Goal: Information Seeking & Learning: Learn about a topic

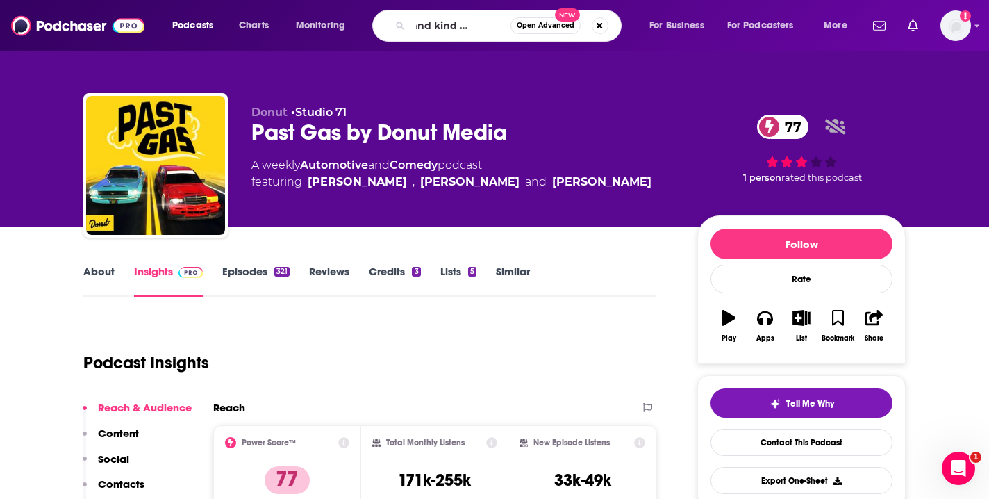
type input "dead and kind of famous"
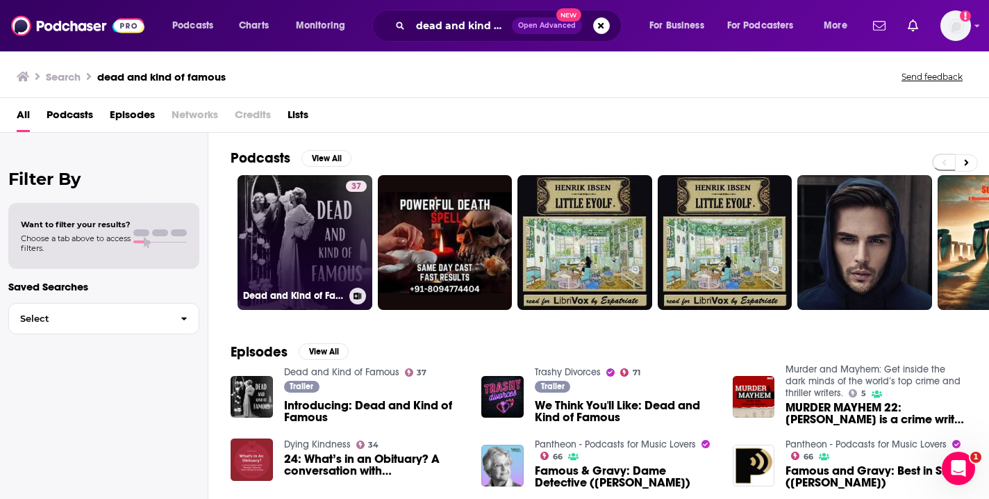
click at [312, 227] on link "37 Dead and Kind of Famous" at bounding box center [304, 242] width 135 height 135
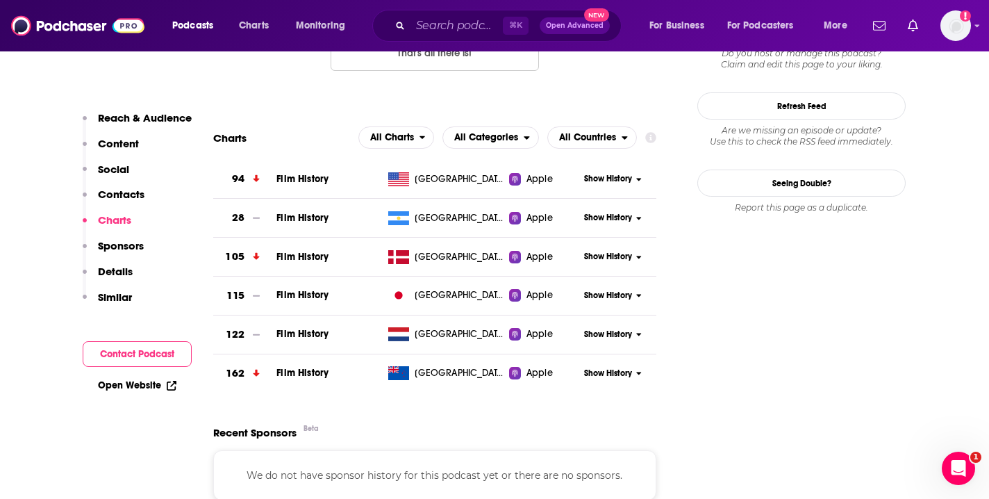
scroll to position [1291, 0]
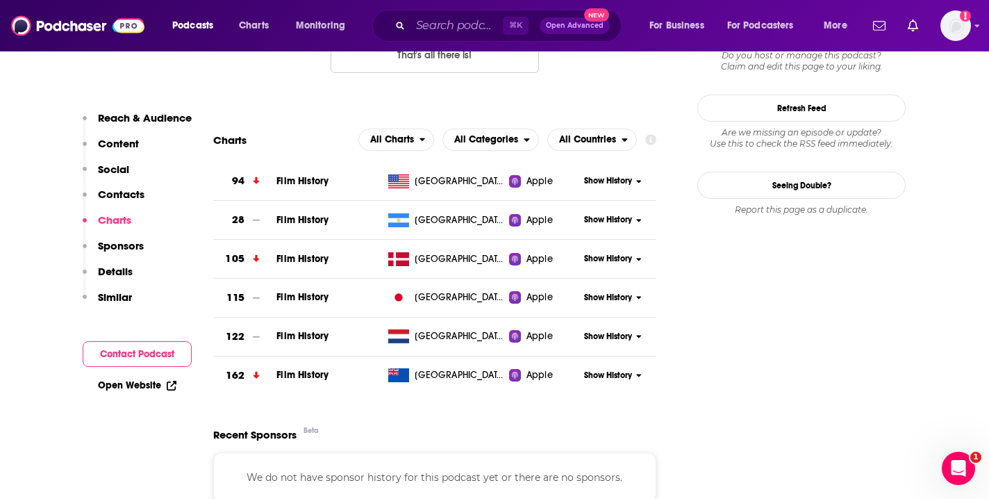
click at [616, 183] on span "Show History" at bounding box center [608, 181] width 48 height 12
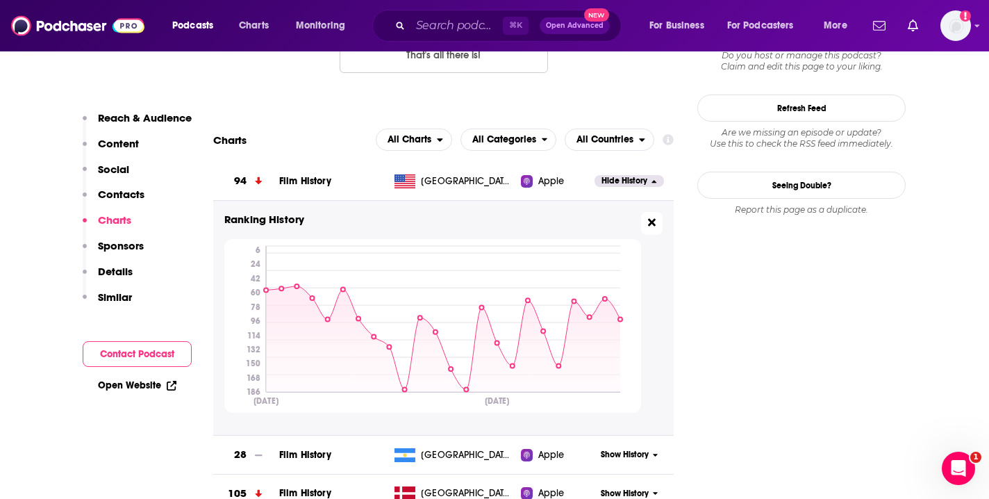
click at [650, 221] on icon at bounding box center [652, 222] width 8 height 11
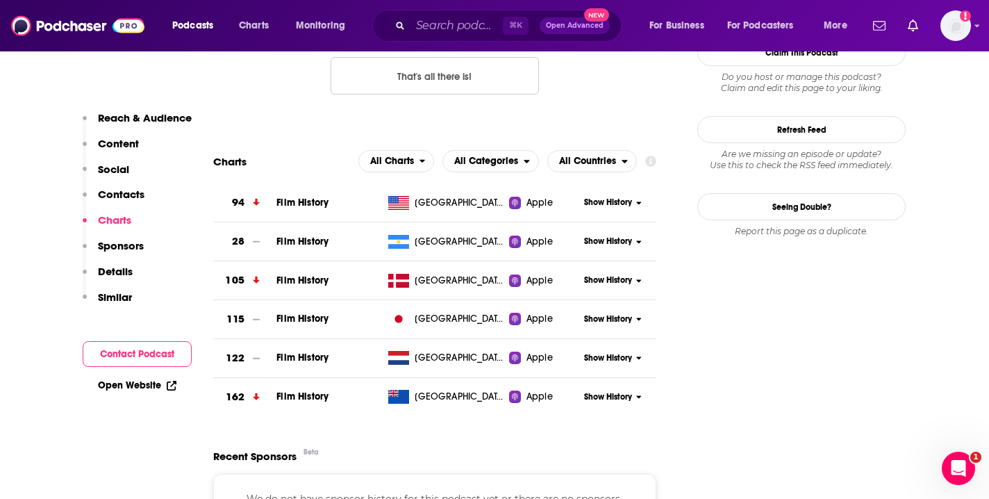
scroll to position [1269, 0]
click at [528, 244] on span "Apple" at bounding box center [539, 242] width 26 height 14
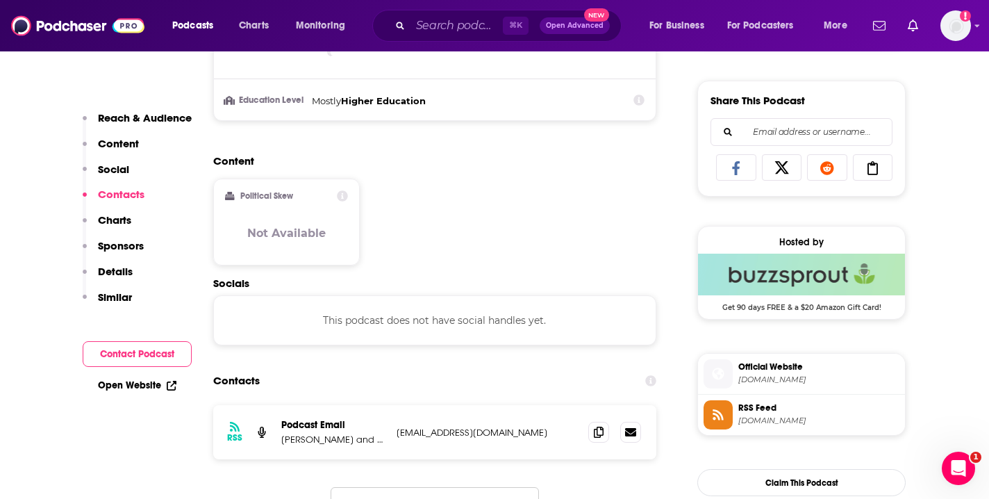
scroll to position [1333, 0]
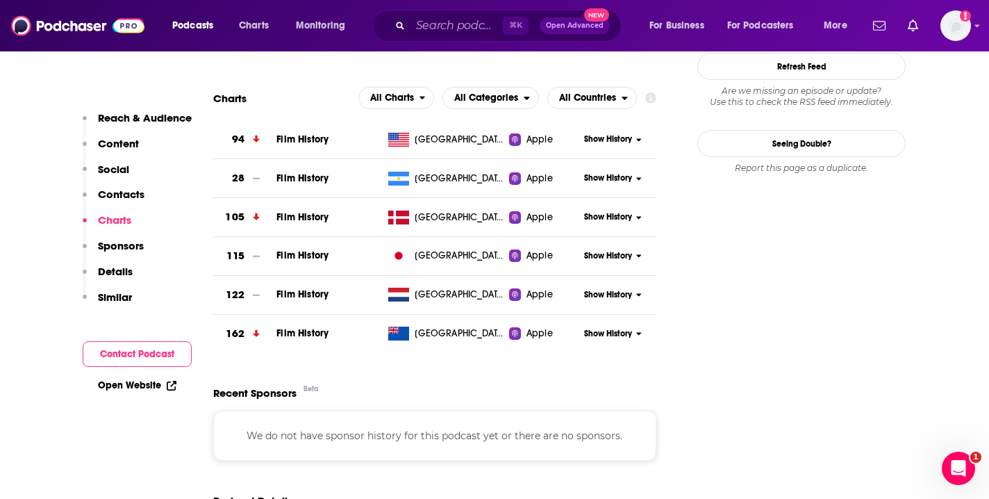
click at [526, 140] on span "Apple" at bounding box center [539, 140] width 26 height 14
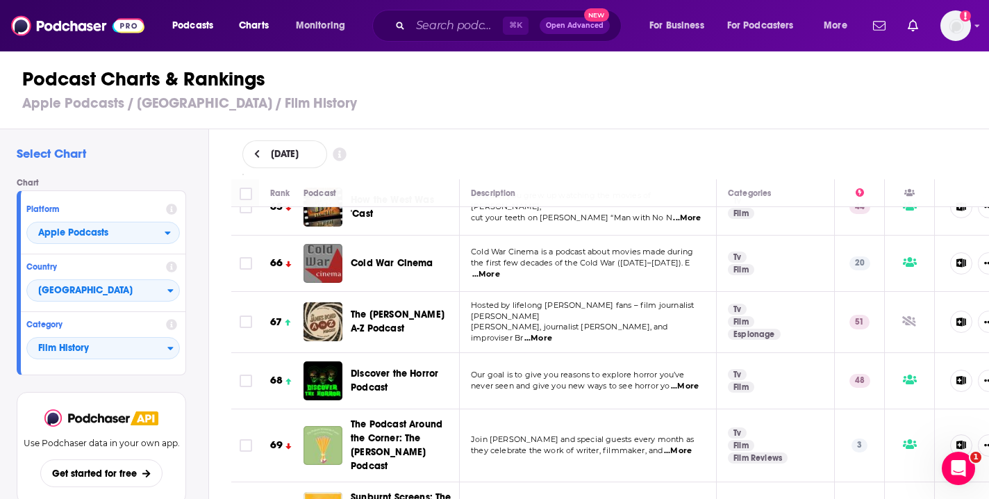
scroll to position [3733, 0]
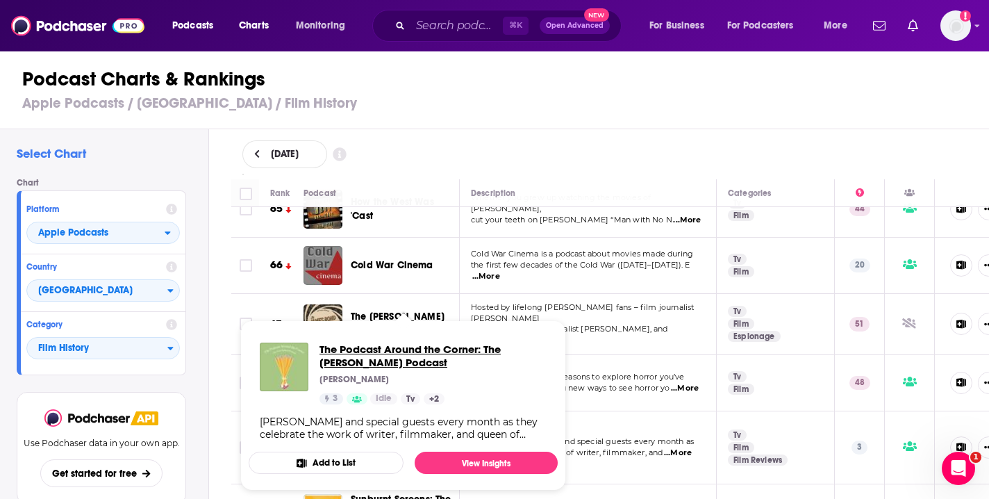
click at [365, 360] on span "The Podcast Around the Corner: The [PERSON_NAME] Podcast" at bounding box center [432, 355] width 227 height 26
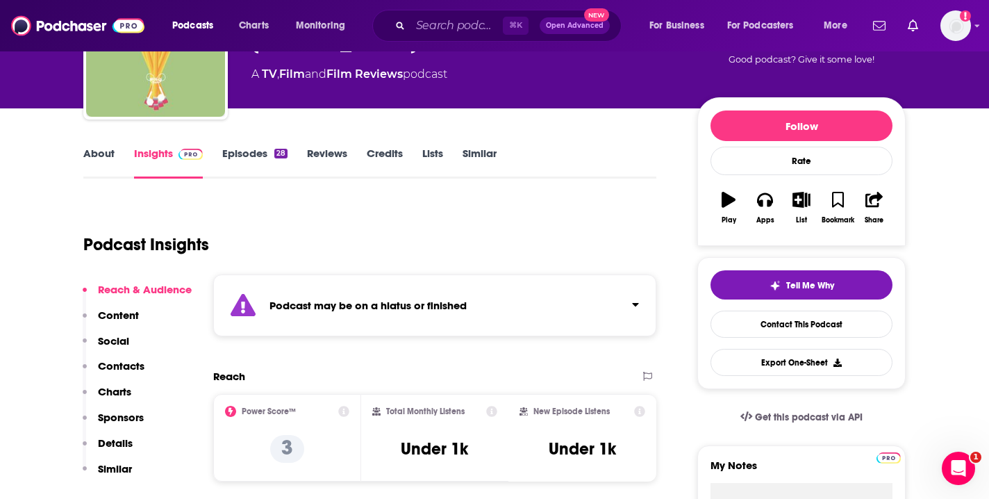
scroll to position [150, 0]
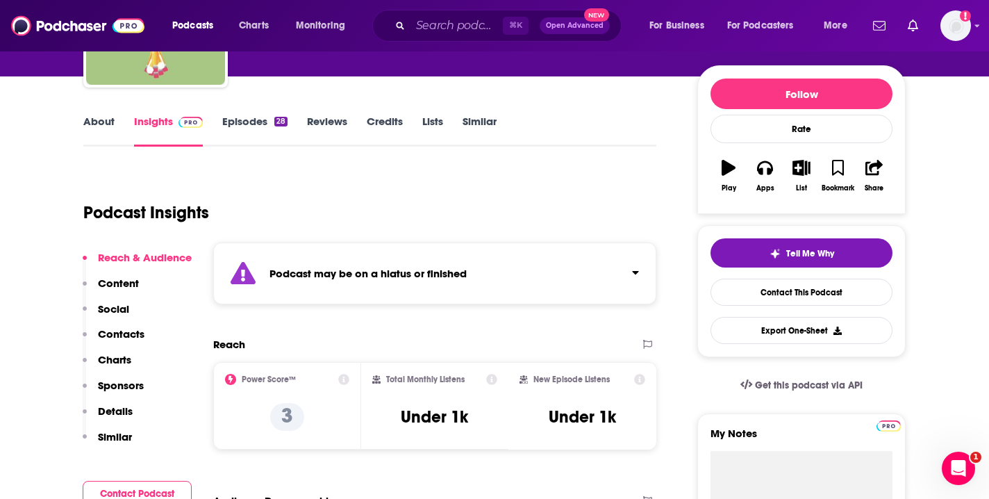
click at [240, 122] on link "Episodes 28" at bounding box center [254, 131] width 65 height 32
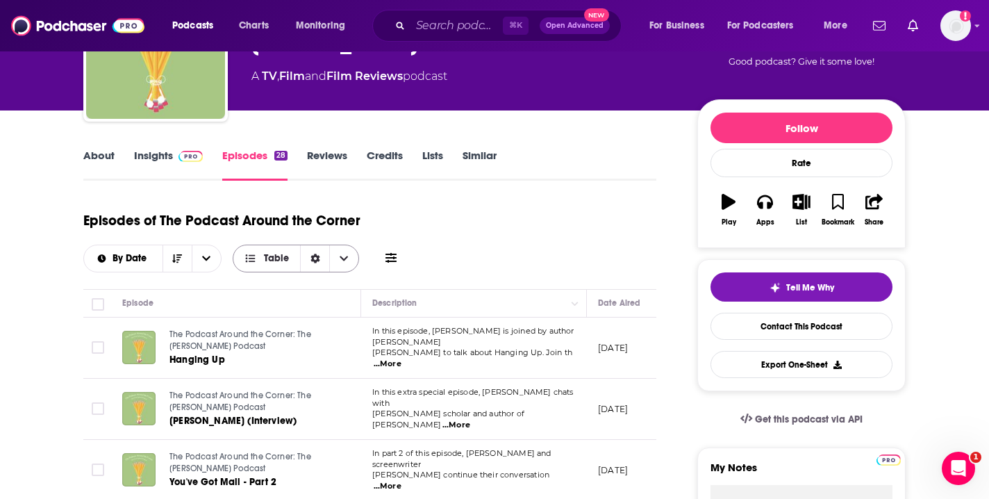
scroll to position [83, 0]
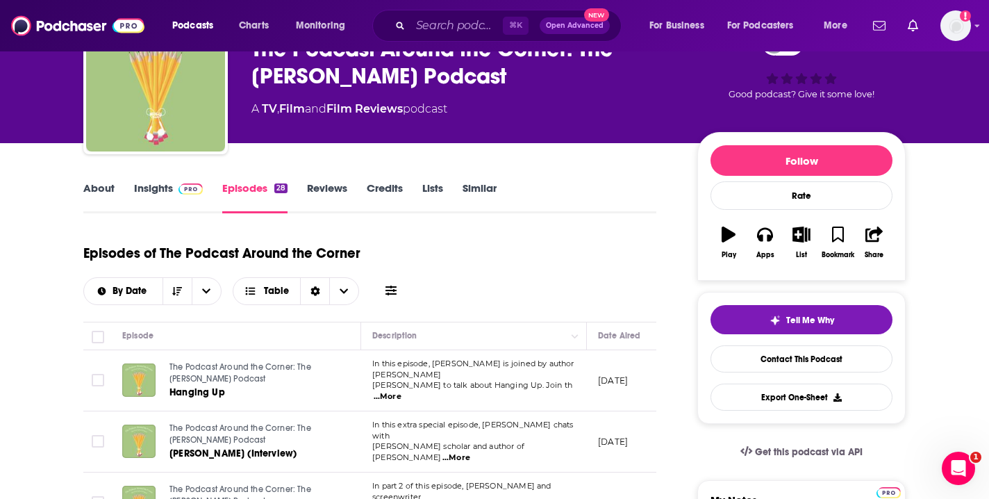
click at [146, 181] on link "Insights" at bounding box center [168, 197] width 69 height 32
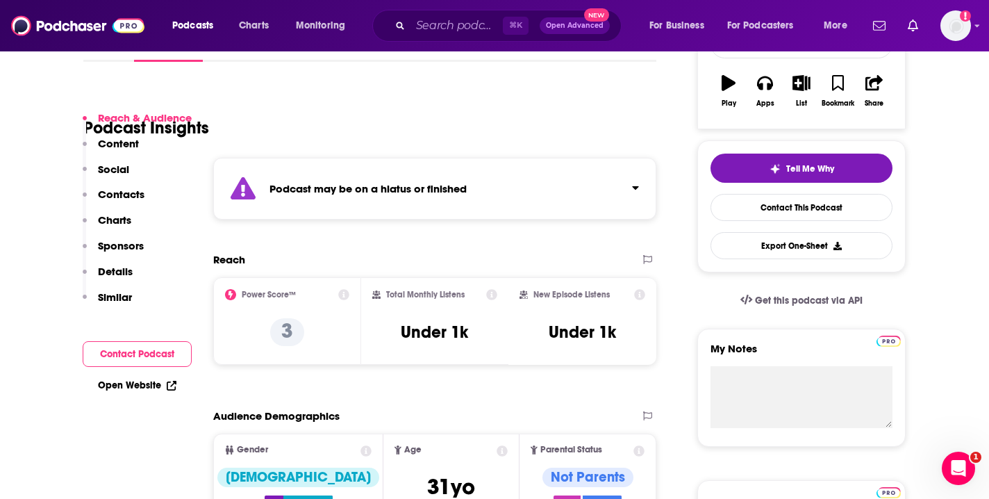
scroll to position [277, 0]
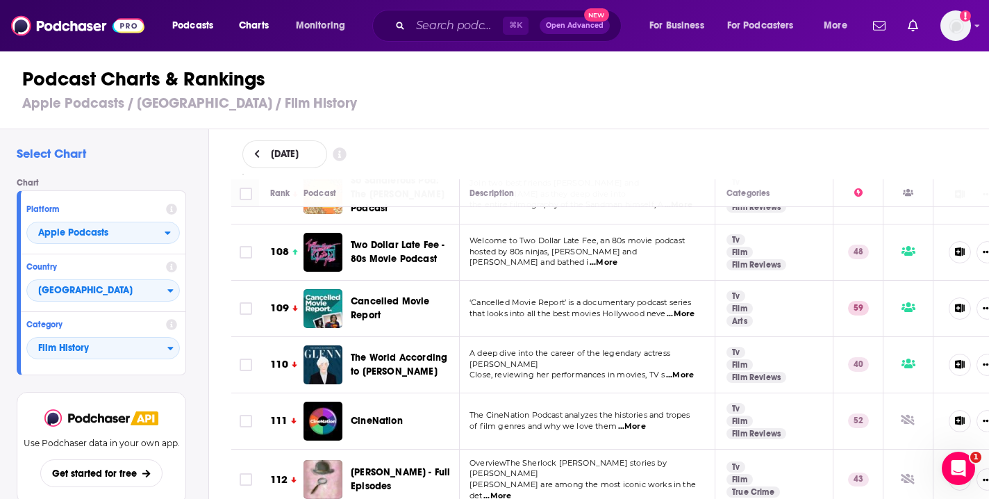
scroll to position [6362, 1]
